Goal: Book appointment/travel/reservation

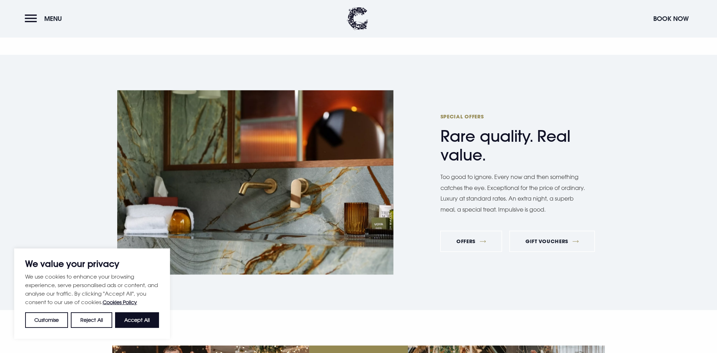
scroll to position [2372, 0]
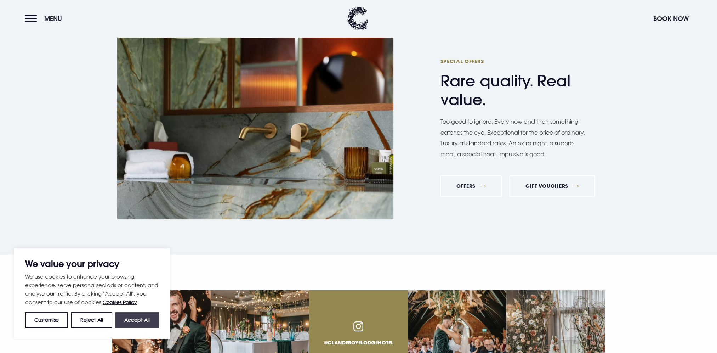
click at [135, 323] on button "Accept All" at bounding box center [137, 320] width 44 height 16
checkbox input "true"
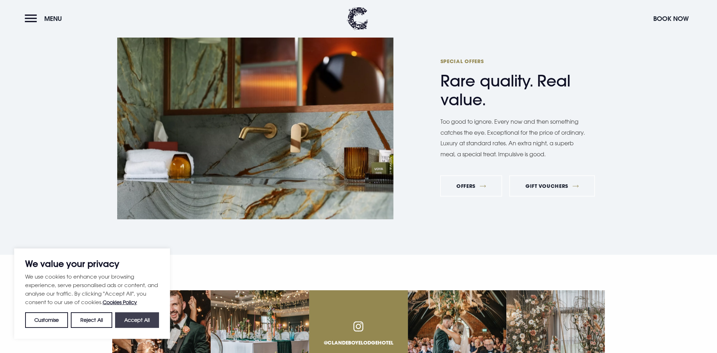
checkbox input "true"
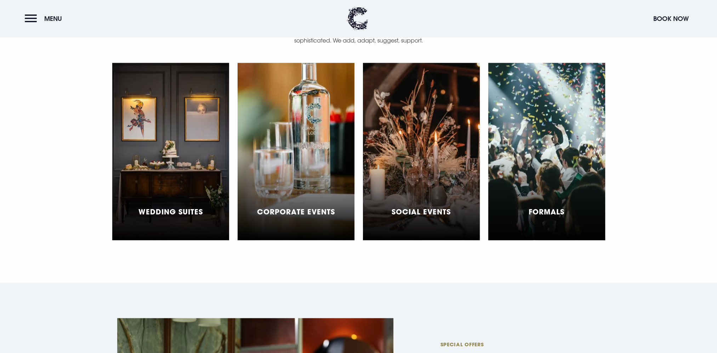
scroll to position [1983, 0]
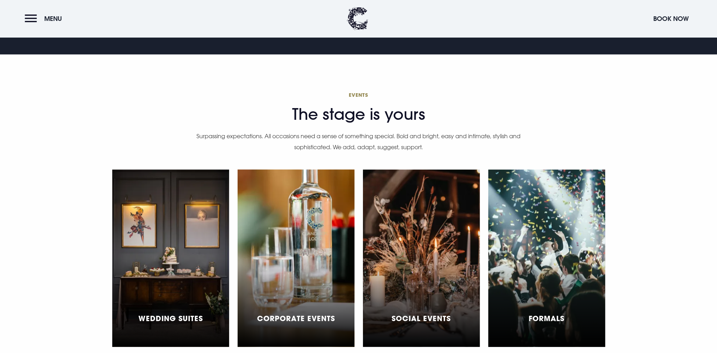
click at [276, 292] on div "Corporate Events" at bounding box center [296, 258] width 117 height 177
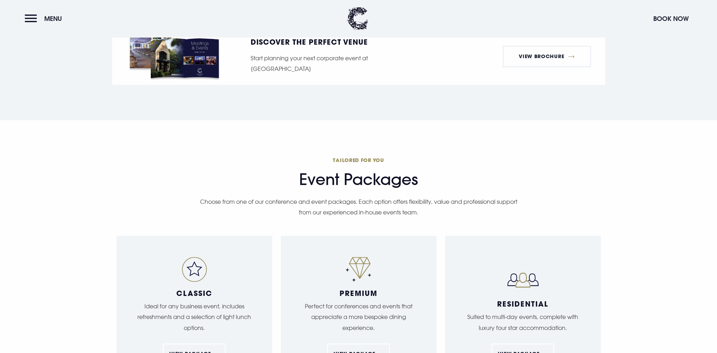
scroll to position [1133, 0]
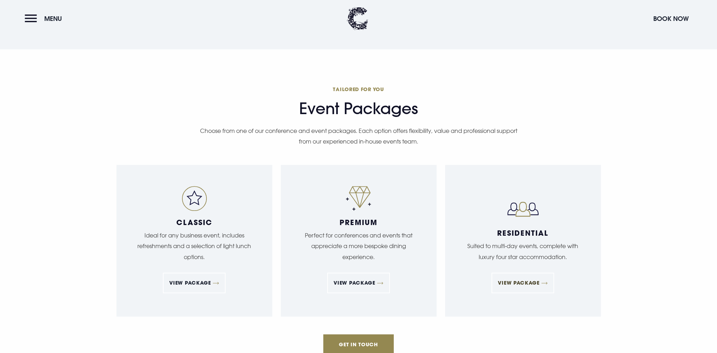
click at [526, 272] on link "View Package" at bounding box center [522, 282] width 62 height 21
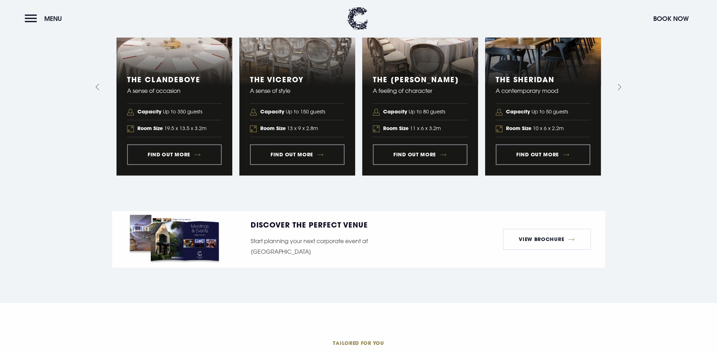
scroll to position [814, 0]
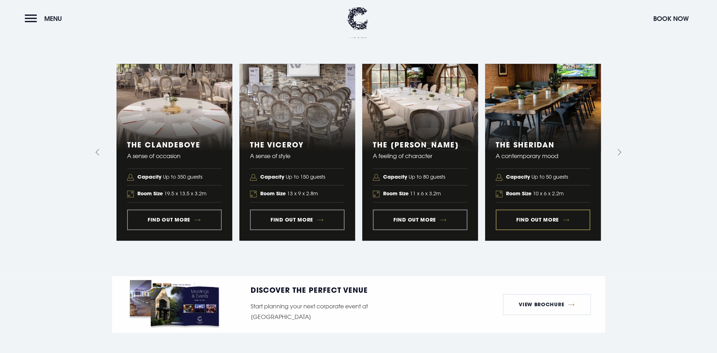
click at [535, 209] on link "4 of 5" at bounding box center [543, 152] width 116 height 177
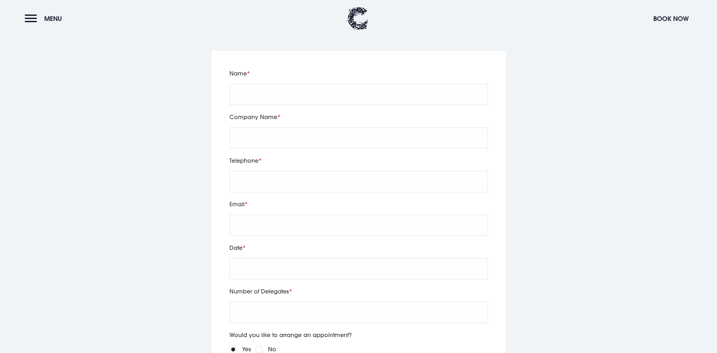
scroll to position [1345, 0]
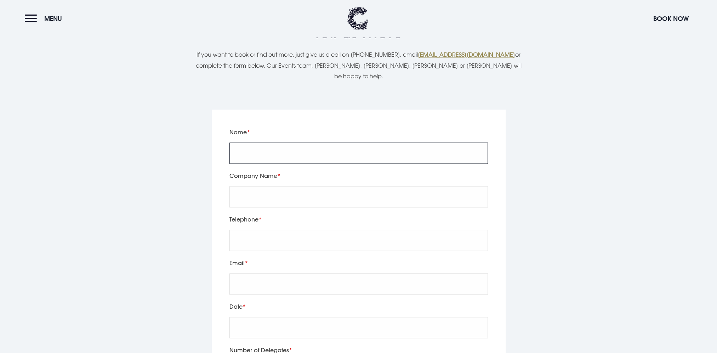
click at [265, 142] on input "Name" at bounding box center [358, 152] width 258 height 21
type input "Bronagh Ramsden"
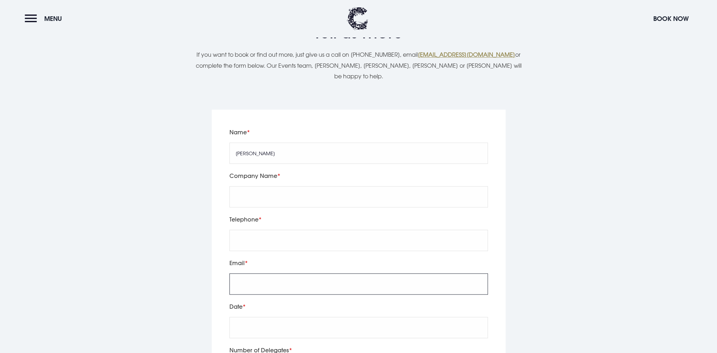
type input "bronaghramsden@yahoo.co.uk"
click at [289, 273] on input "[EMAIL_ADDRESS][DOMAIN_NAME]" at bounding box center [358, 283] width 258 height 21
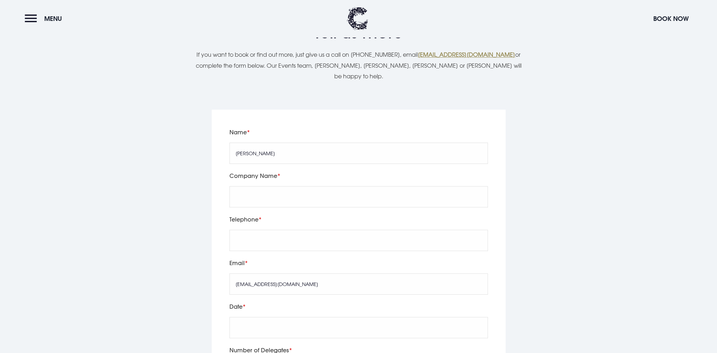
click at [637, 242] on section "Tell us more Let's start planning your event If you want to book or find out mo…" at bounding box center [358, 291] width 717 height 630
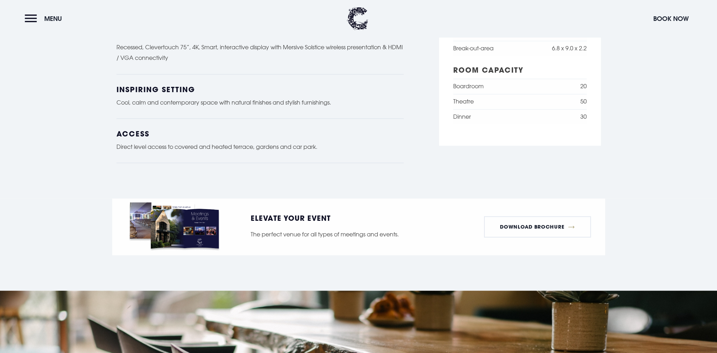
scroll to position [814, 0]
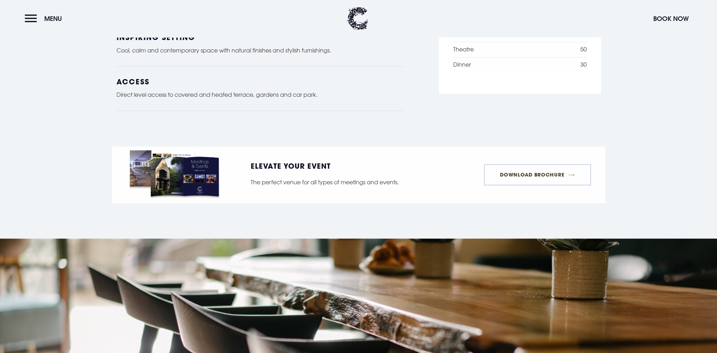
click at [545, 171] on link "Download Brochure" at bounding box center [537, 174] width 107 height 21
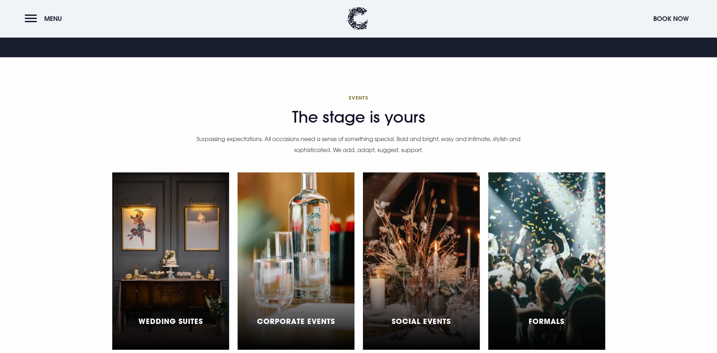
scroll to position [2037, 0]
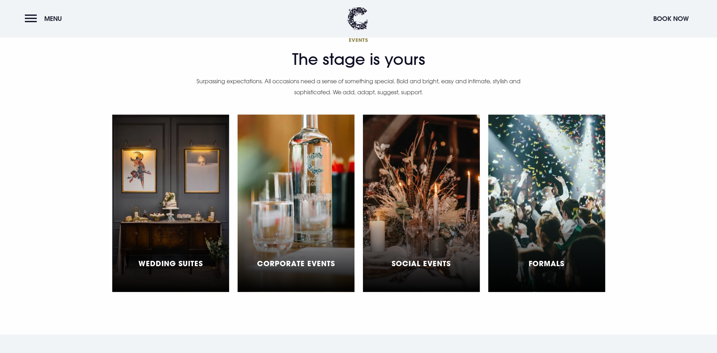
click at [290, 239] on div "Corporate Events" at bounding box center [296, 203] width 117 height 177
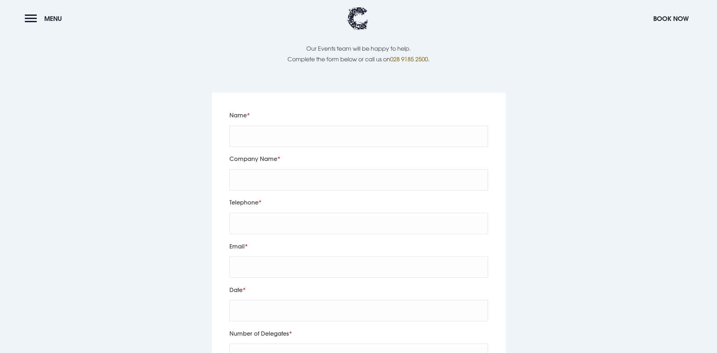
scroll to position [1558, 0]
click at [293, 126] on input "Name" at bounding box center [358, 136] width 258 height 21
click at [330, 126] on input "Name" at bounding box center [358, 136] width 258 height 21
type input "b"
type input "Bronagh Ramsden"
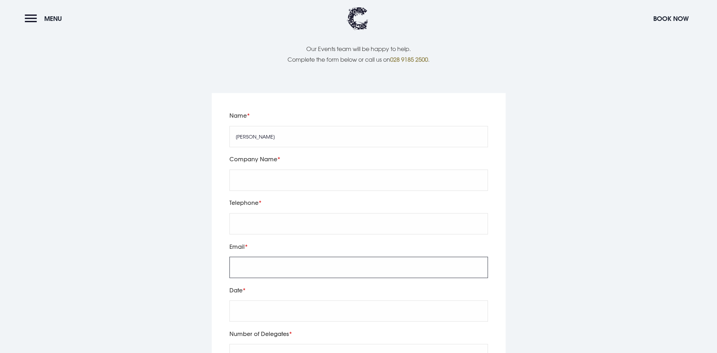
type input "bronaghramsden@yahoo.co.uk"
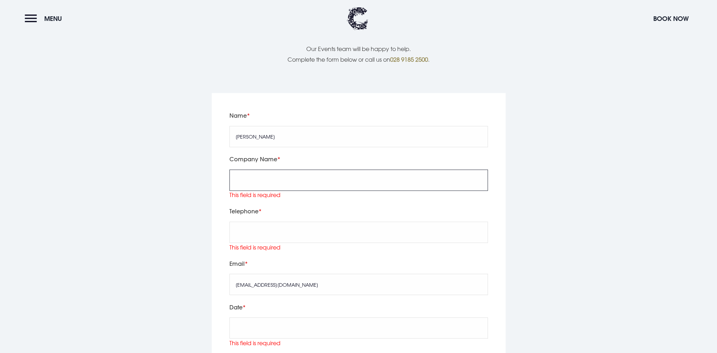
click at [280, 169] on input "Company Name" at bounding box center [358, 179] width 258 height 21
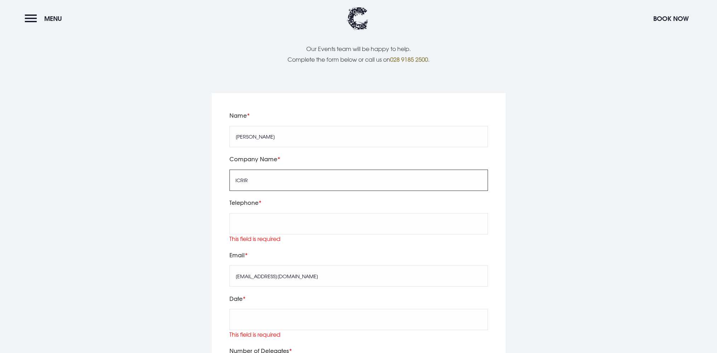
type input "ICRIR"
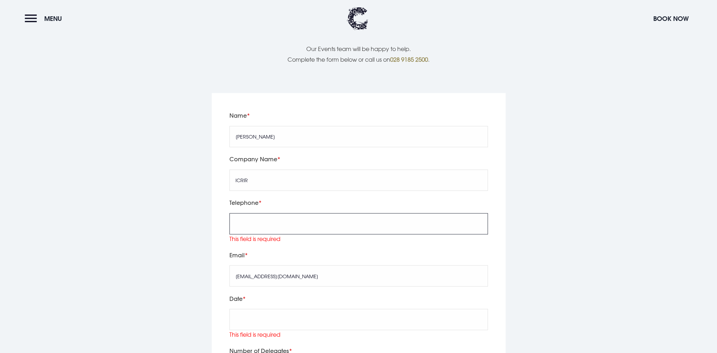
click at [287, 216] on input "tel" at bounding box center [358, 223] width 258 height 21
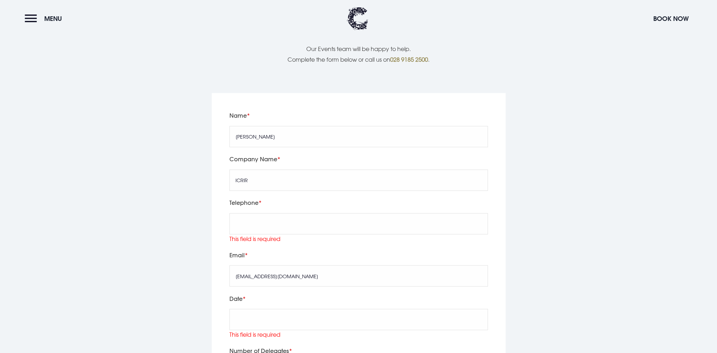
click at [656, 119] on section "Tell us more Start Planning Today Our Events team will be happy to help. Comple…" at bounding box center [358, 293] width 717 height 644
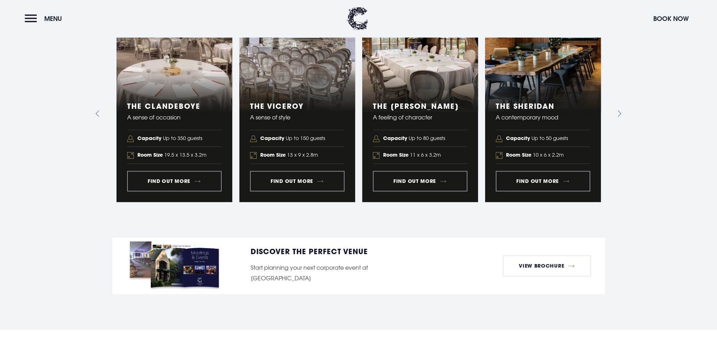
scroll to position [885, 0]
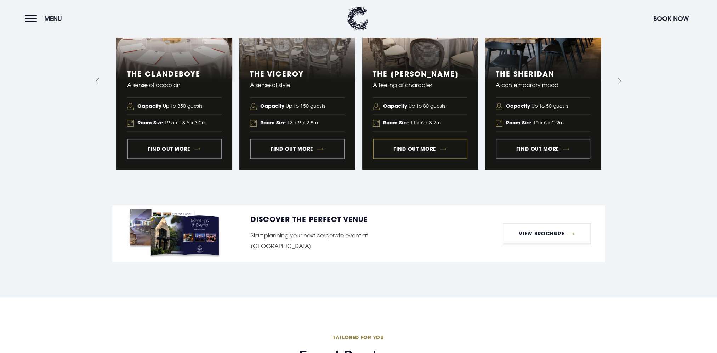
click at [450, 135] on link "3 of 5" at bounding box center [420, 81] width 116 height 177
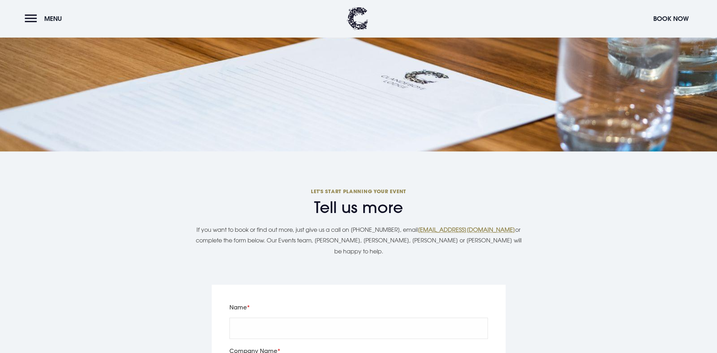
scroll to position [1310, 0]
